Goal: Use online tool/utility: Utilize a website feature to perform a specific function

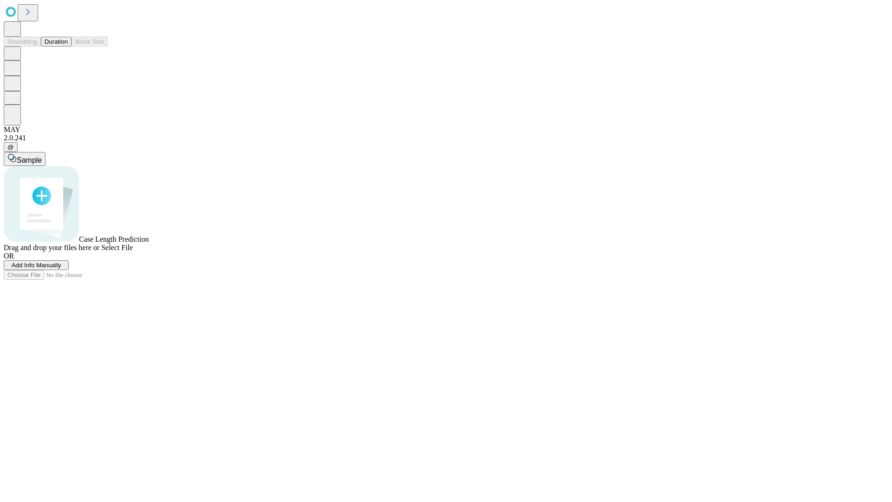
click at [68, 46] on button "Duration" at bounding box center [56, 42] width 31 height 10
click at [61, 269] on span "Add Info Manually" at bounding box center [37, 265] width 50 height 7
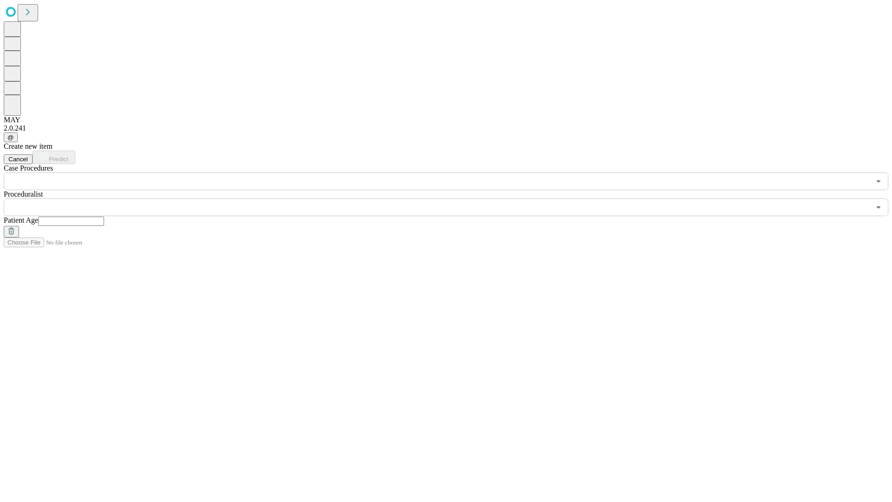
click at [104, 216] on input "text" at bounding box center [71, 220] width 66 height 9
type input "**"
click at [452, 198] on input "text" at bounding box center [437, 207] width 866 height 18
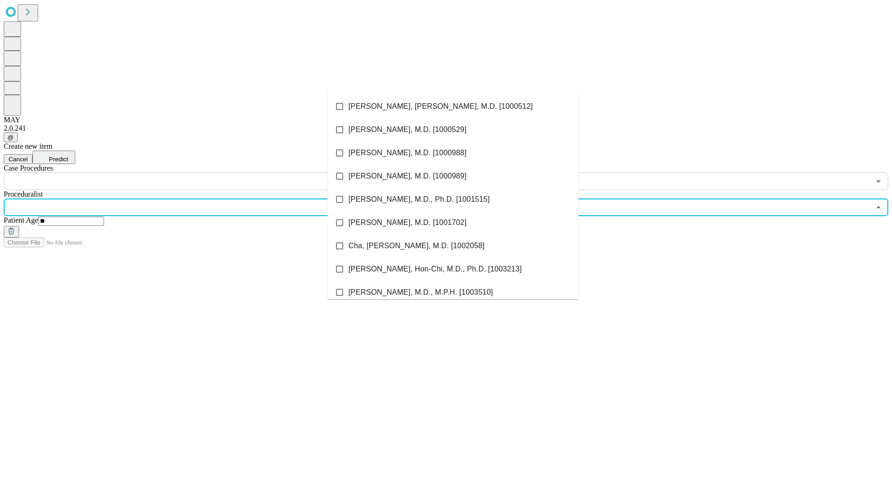
click at [453, 106] on li "[PERSON_NAME], [PERSON_NAME], M.D. [1000512]" at bounding box center [453, 106] width 251 height 23
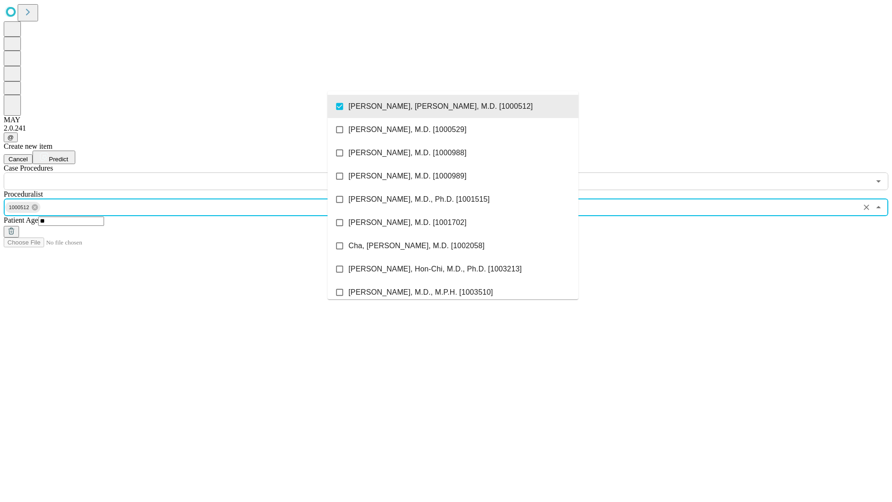
click at [195, 172] on input "text" at bounding box center [437, 181] width 866 height 18
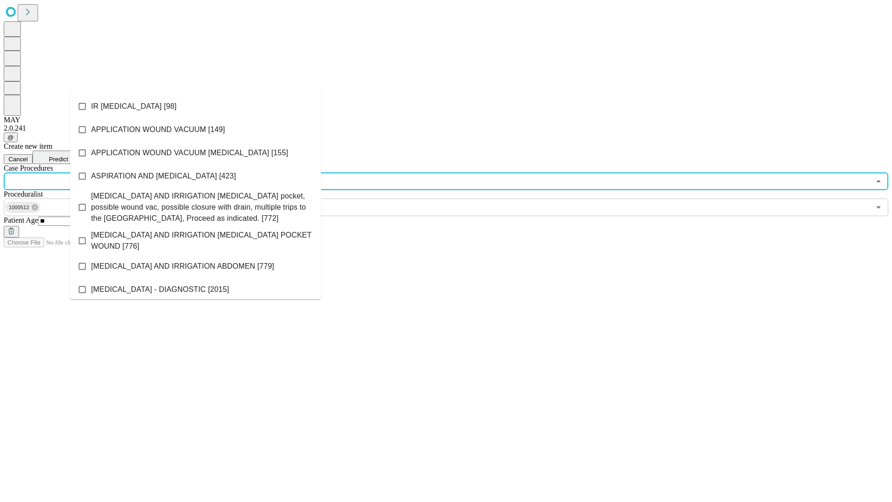
click at [196, 106] on li "IR [MEDICAL_DATA] [98]" at bounding box center [195, 106] width 251 height 23
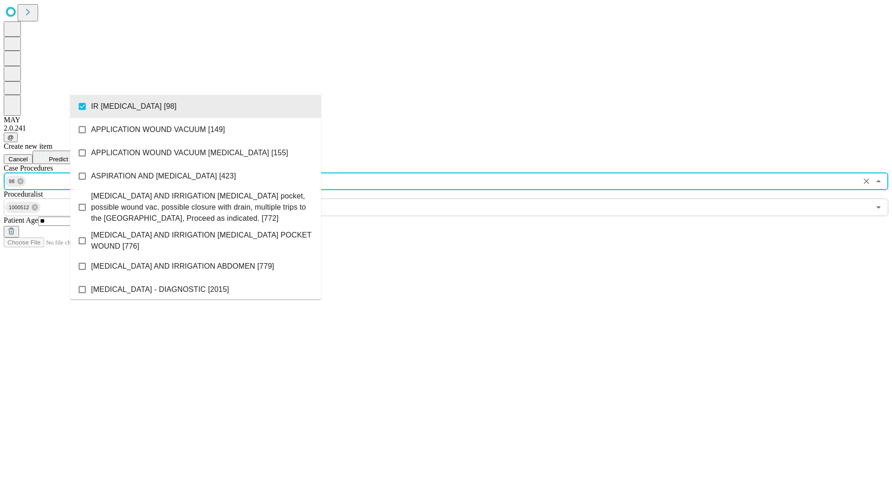
click at [68, 156] on span "Predict" at bounding box center [58, 159] width 19 height 7
